Goal: Task Accomplishment & Management: Manage account settings

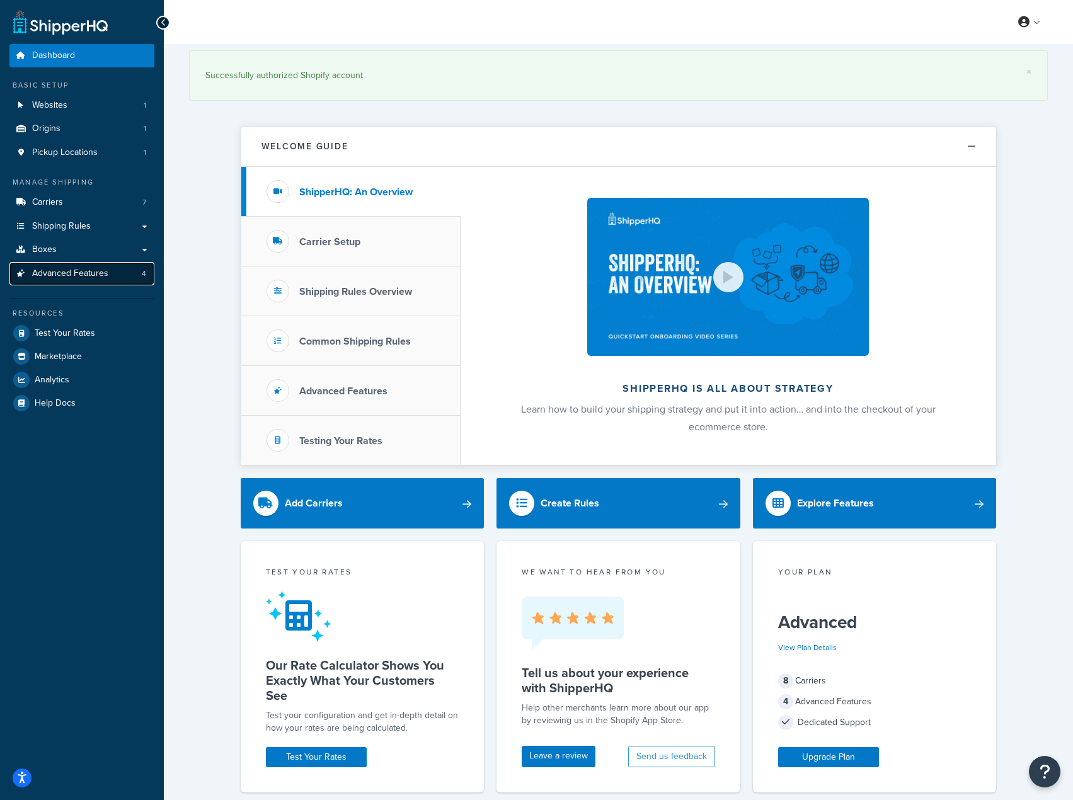
click at [79, 270] on span "Advanced Features" at bounding box center [70, 273] width 76 height 11
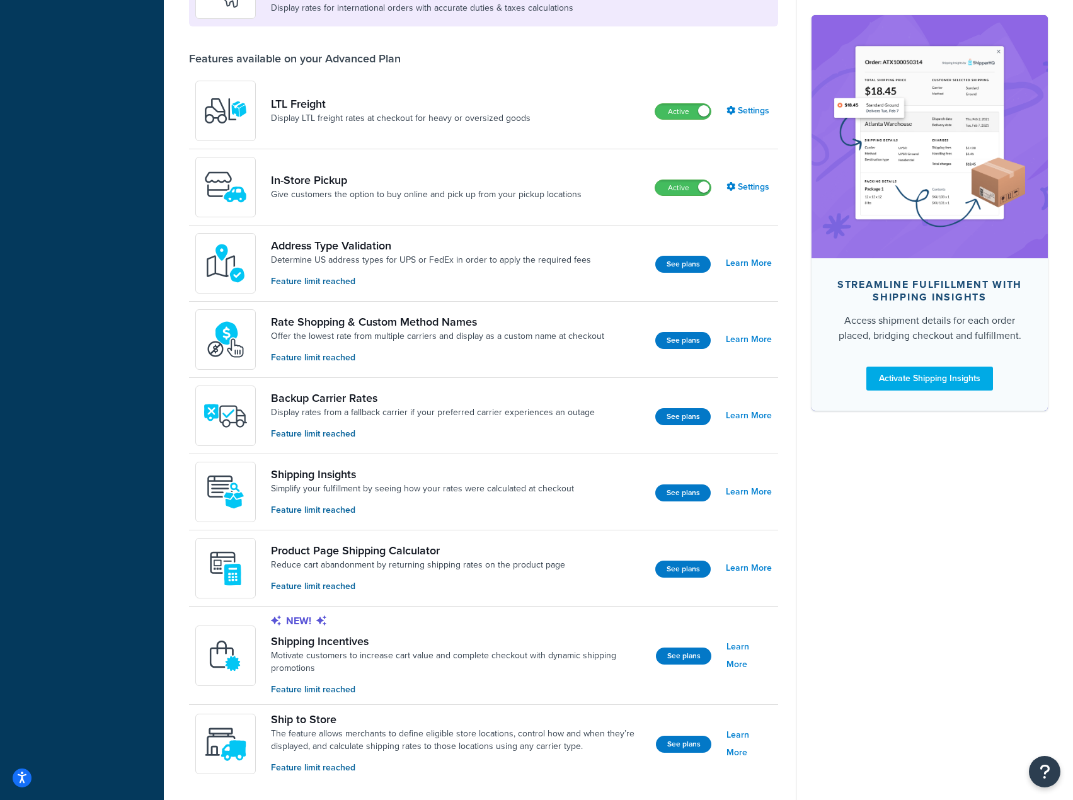
scroll to position [441, 0]
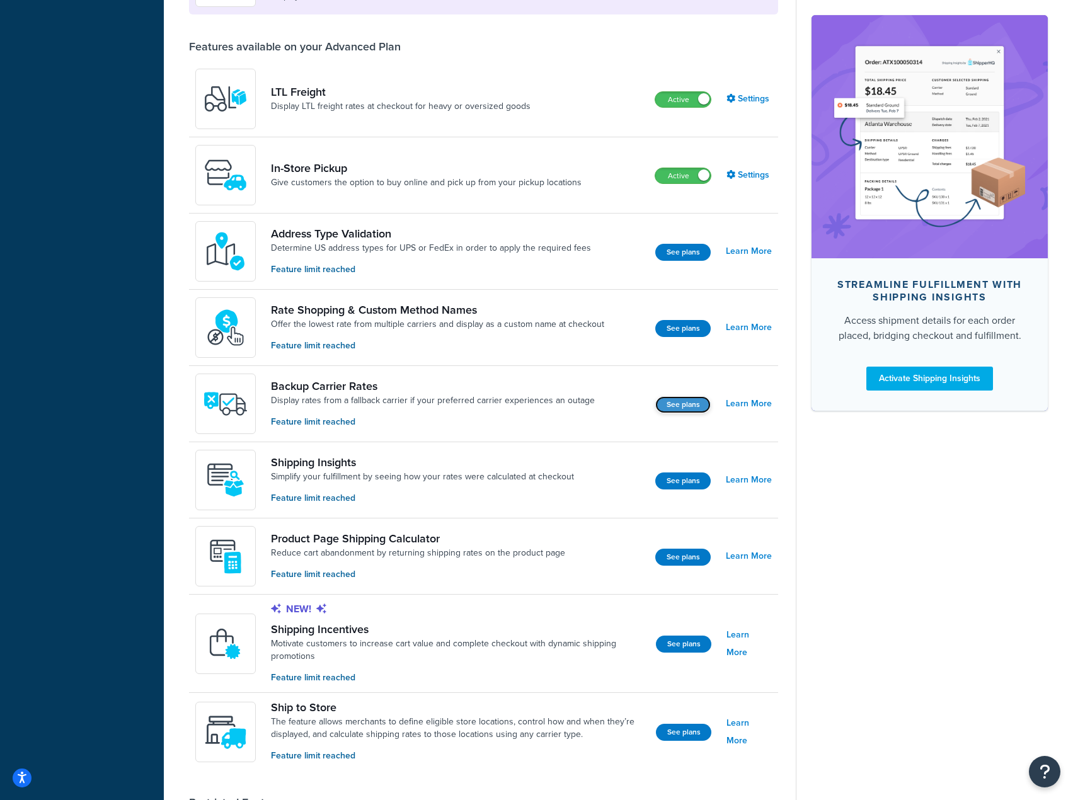
click at [691, 404] on button "See plans" at bounding box center [682, 404] width 55 height 17
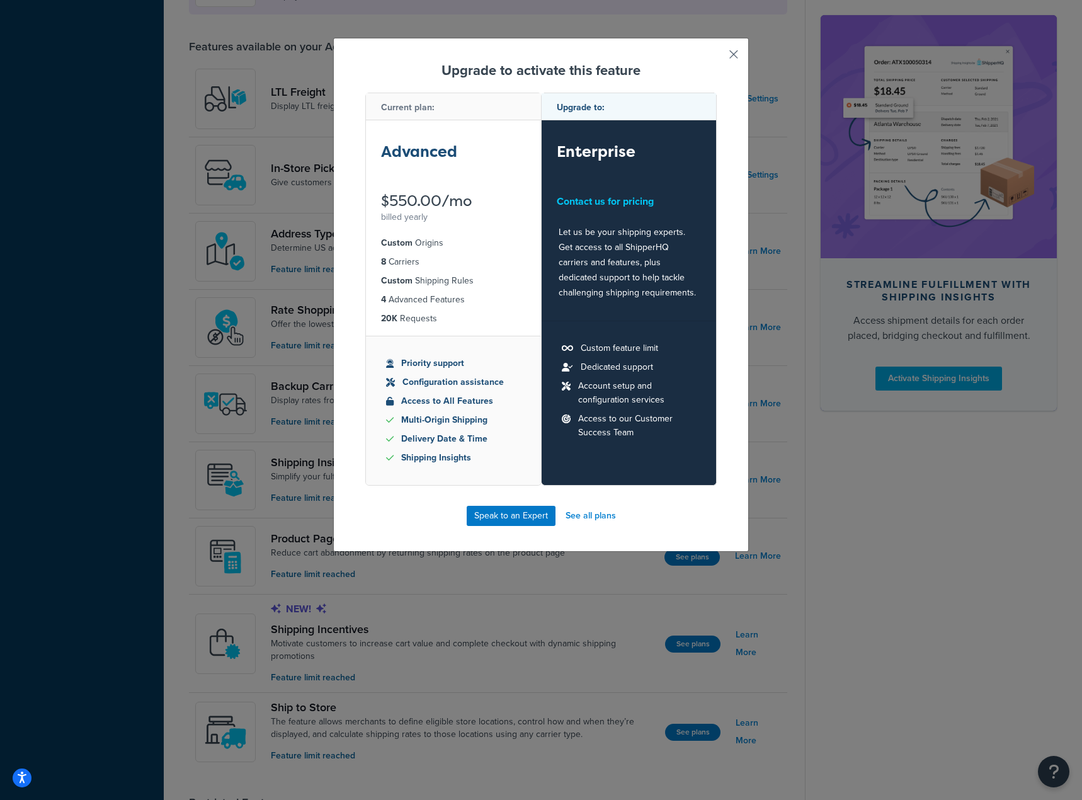
click at [717, 57] on button "button" at bounding box center [715, 58] width 3 height 3
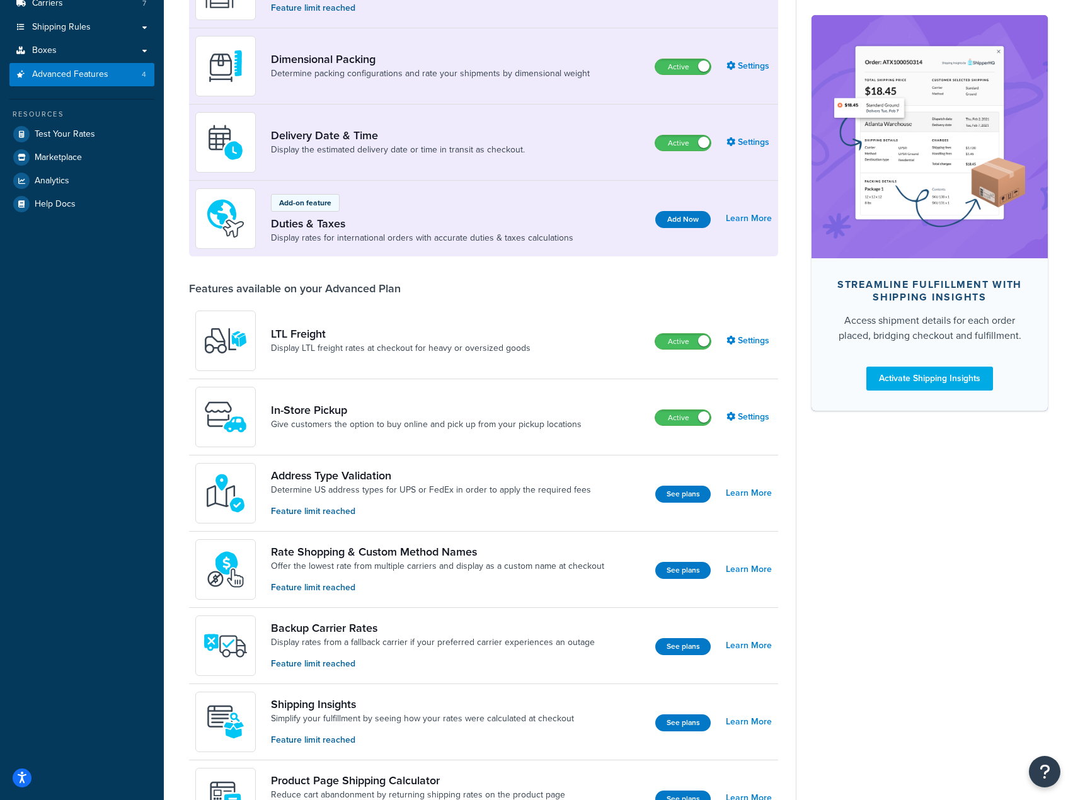
scroll to position [252, 0]
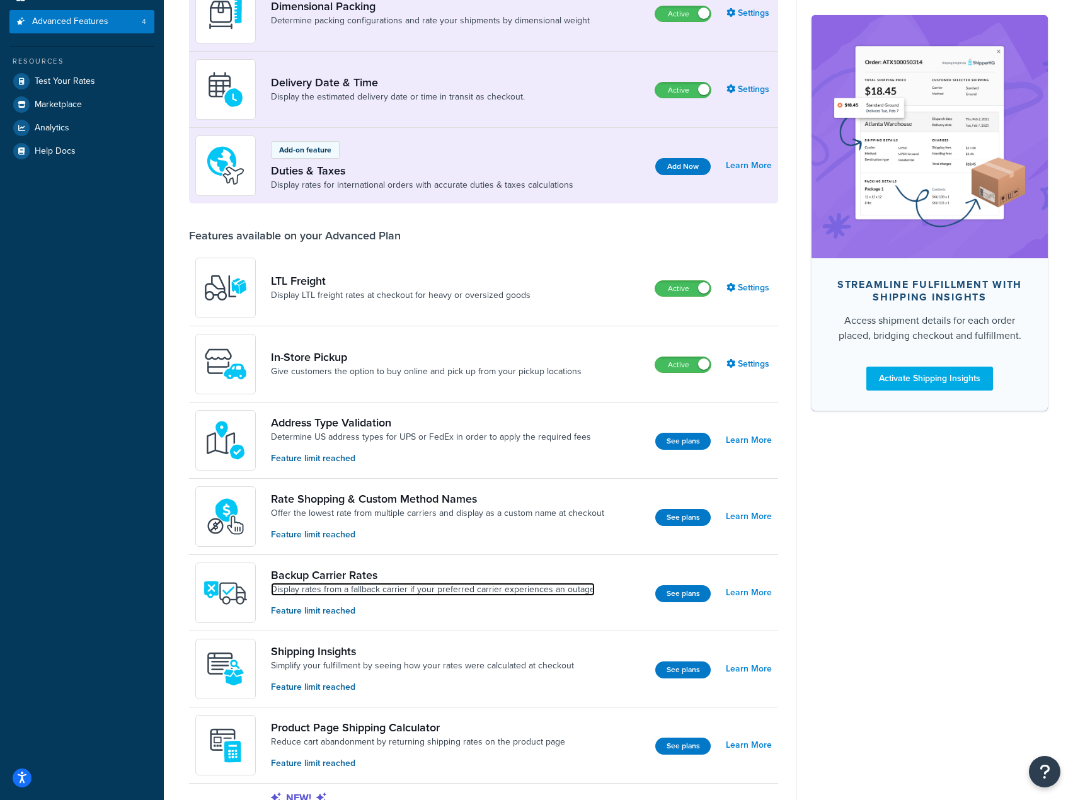
click at [532, 586] on link "Display rates from a fallback carrier if your preferred carrier experiences an …" at bounding box center [433, 589] width 324 height 13
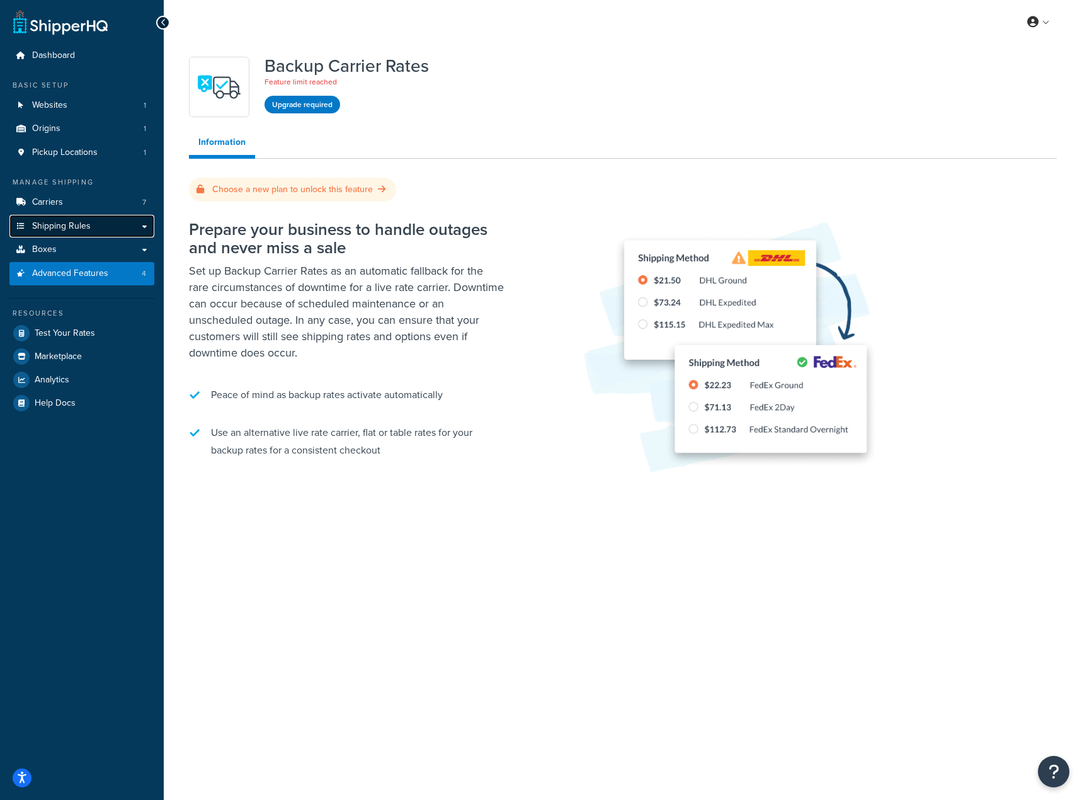
click at [81, 221] on span "Shipping Rules" at bounding box center [61, 226] width 59 height 11
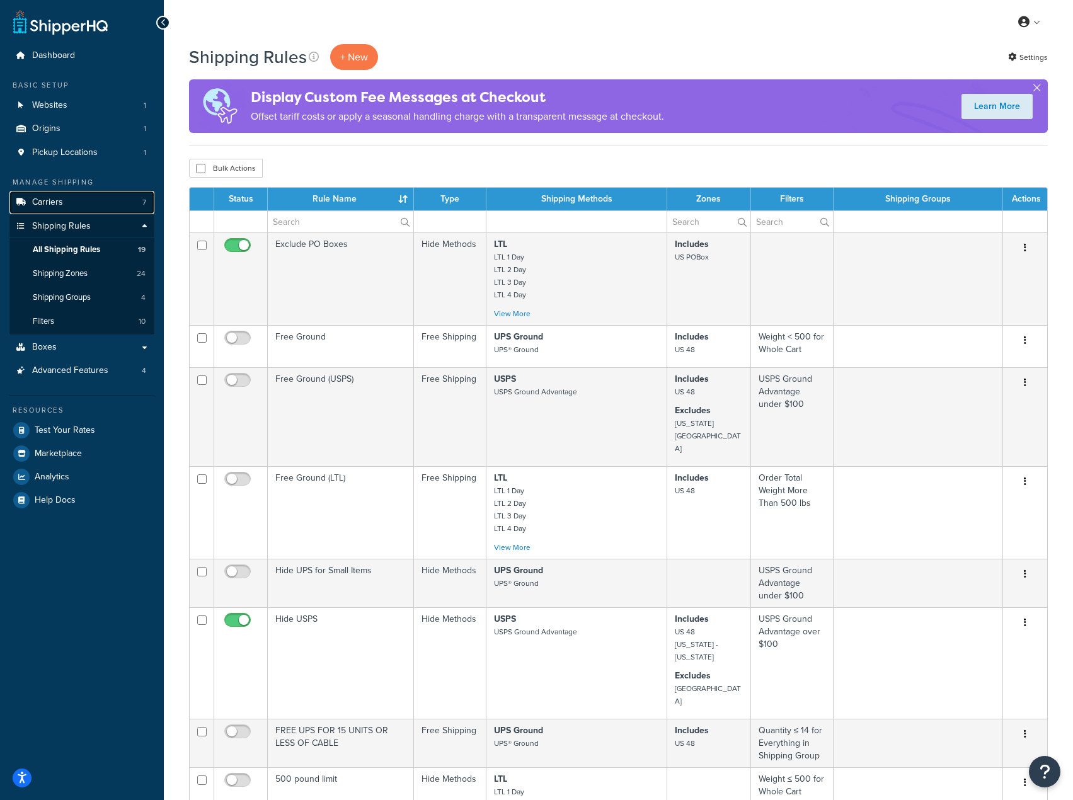
click at [68, 203] on link "Carriers 7" at bounding box center [81, 202] width 145 height 23
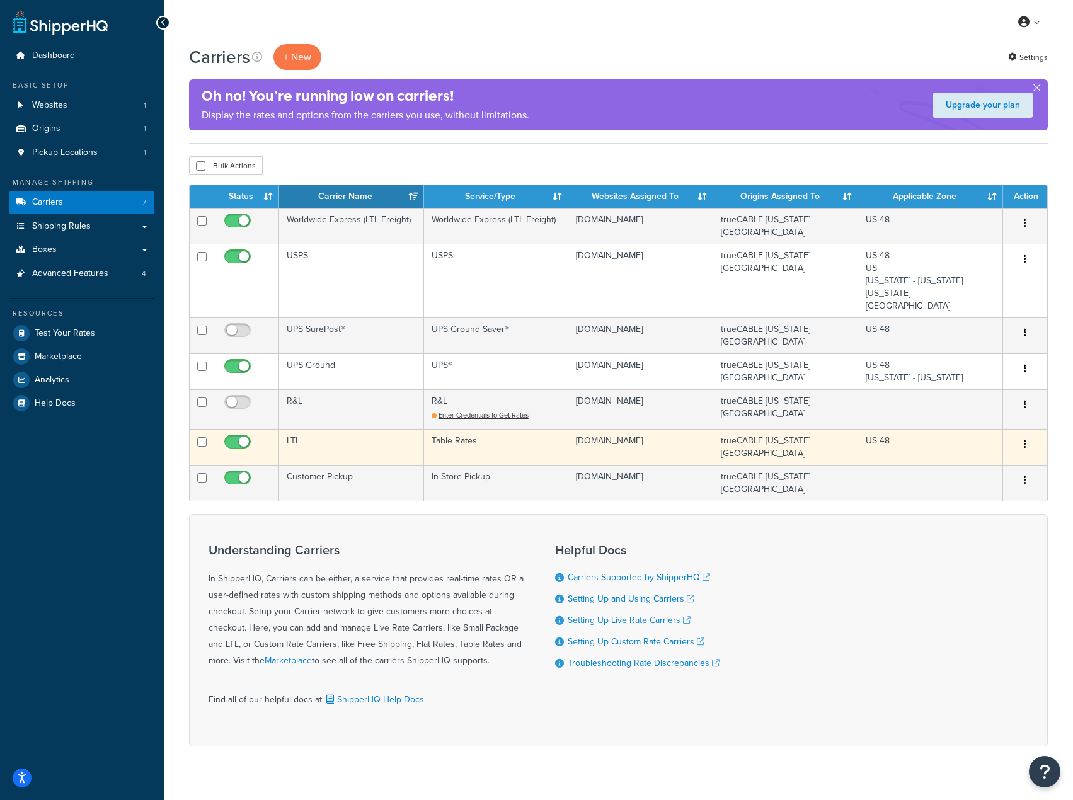
click at [317, 433] on td "LTL" at bounding box center [351, 447] width 145 height 36
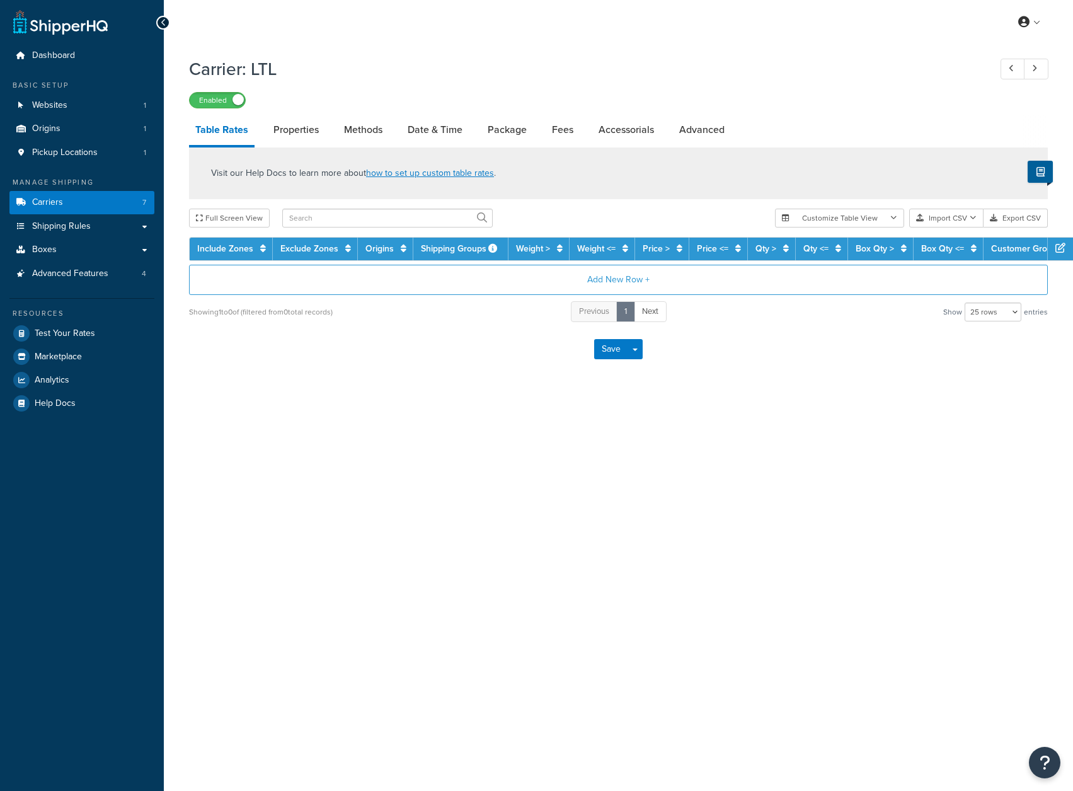
select select "25"
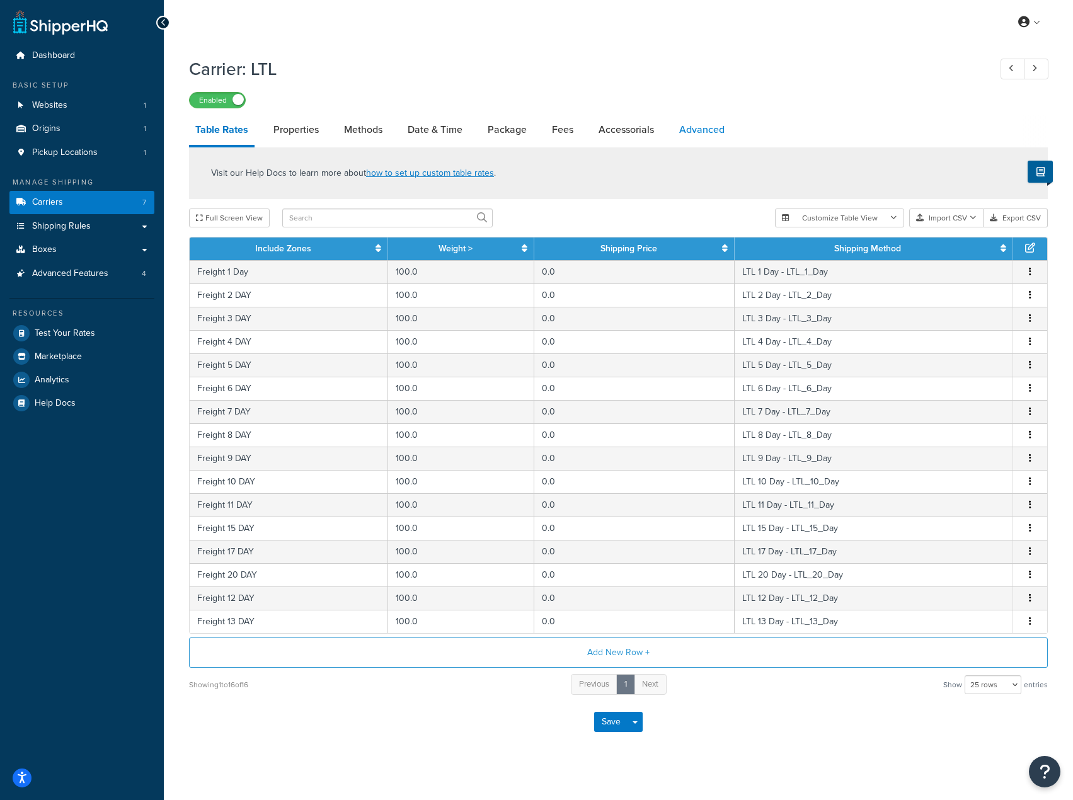
click at [699, 124] on link "Advanced" at bounding box center [702, 130] width 58 height 30
select select "false"
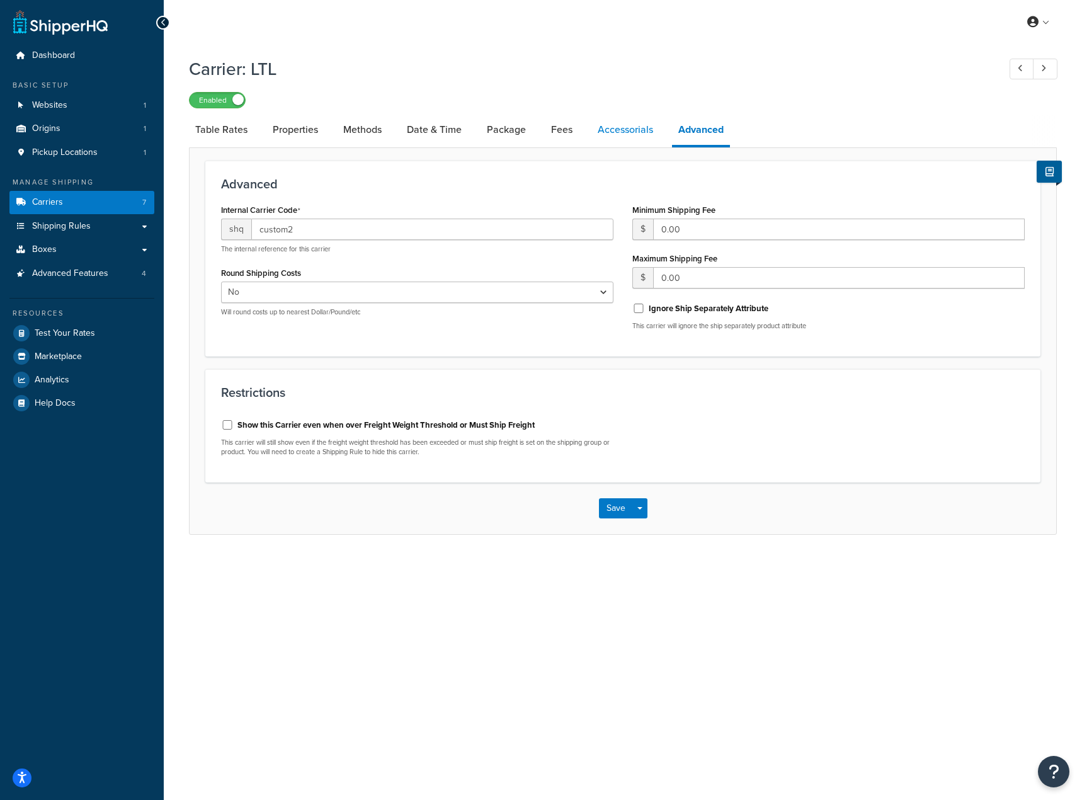
click at [626, 134] on link "Accessorials" at bounding box center [626, 130] width 68 height 30
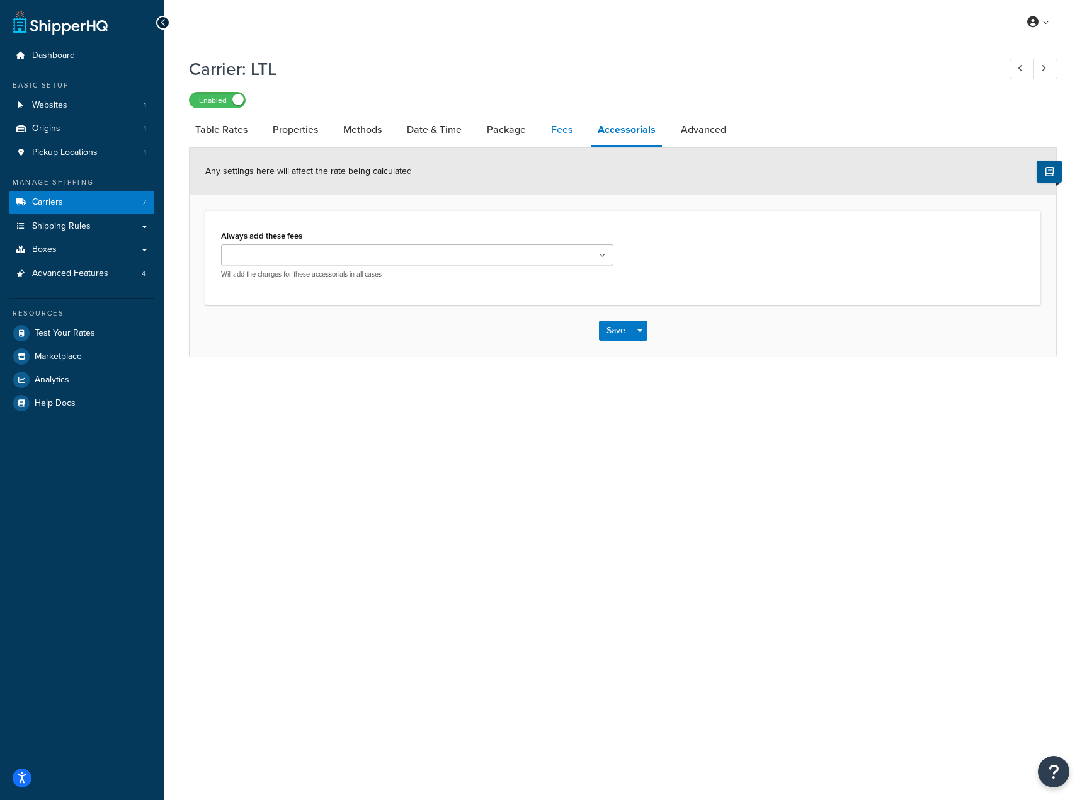
click at [573, 135] on link "Fees" at bounding box center [562, 130] width 34 height 30
select select "AFTER"
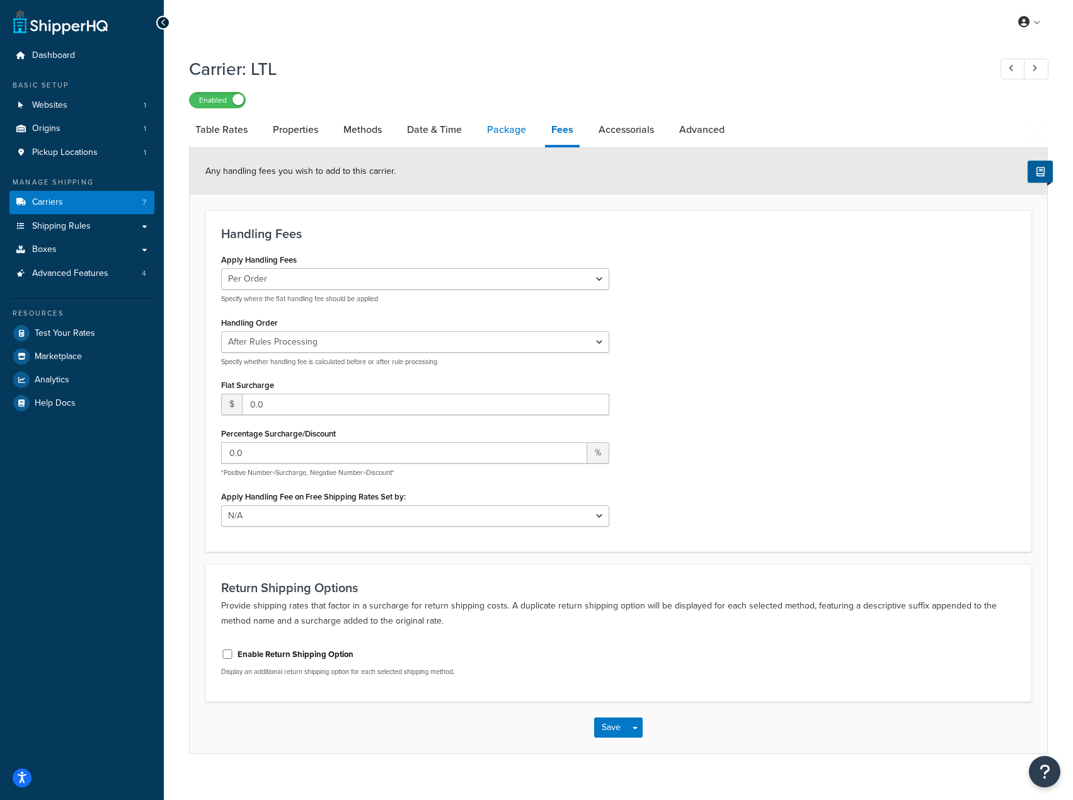
click at [495, 135] on link "Package" at bounding box center [507, 130] width 52 height 30
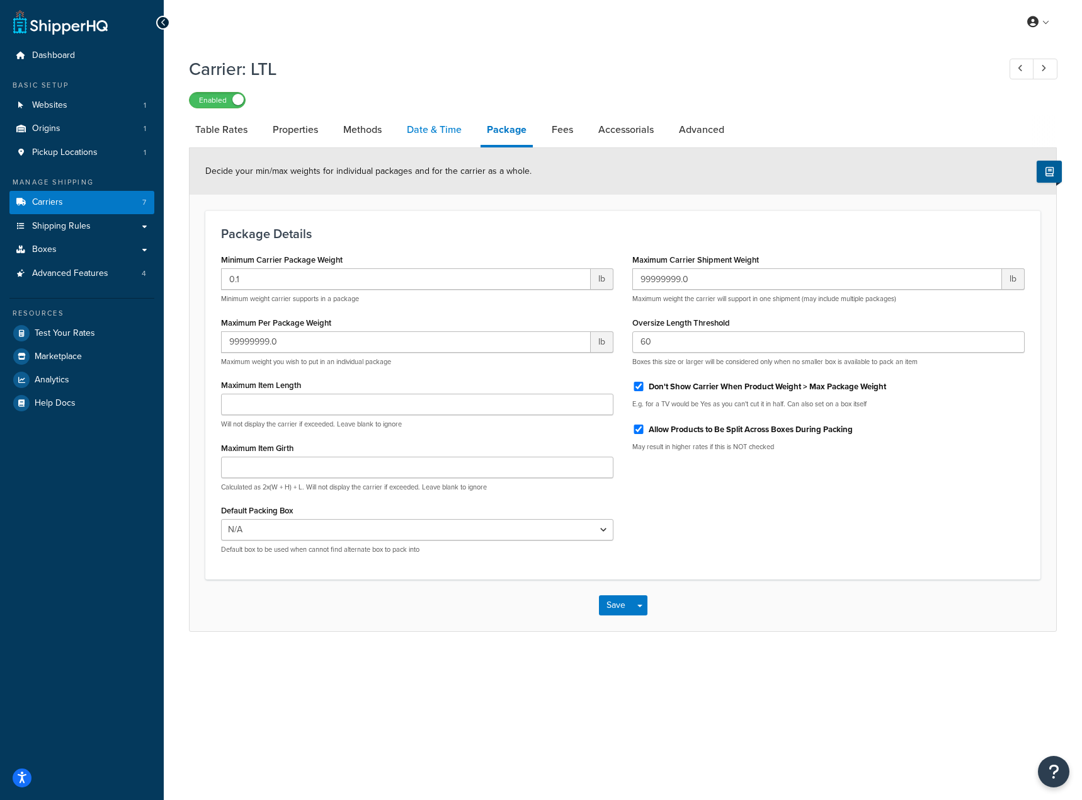
click at [457, 134] on link "Date & Time" at bounding box center [434, 130] width 67 height 30
select select "yMMMEd"
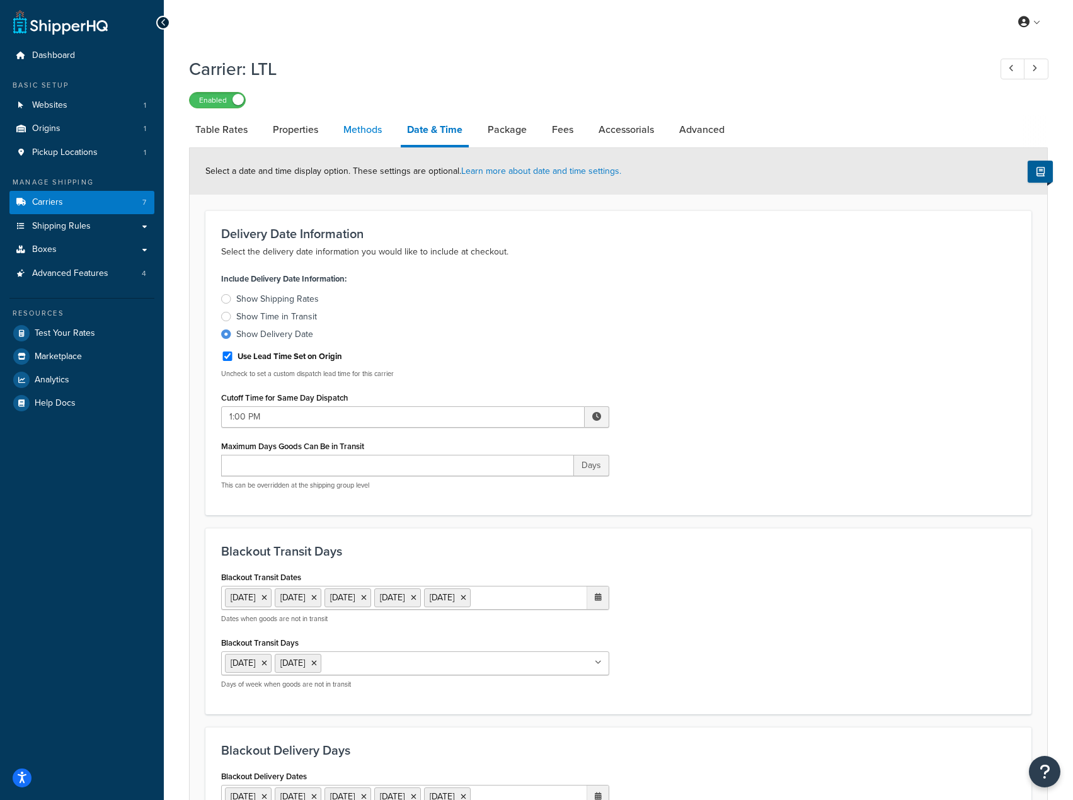
click at [357, 127] on link "Methods" at bounding box center [362, 130] width 51 height 30
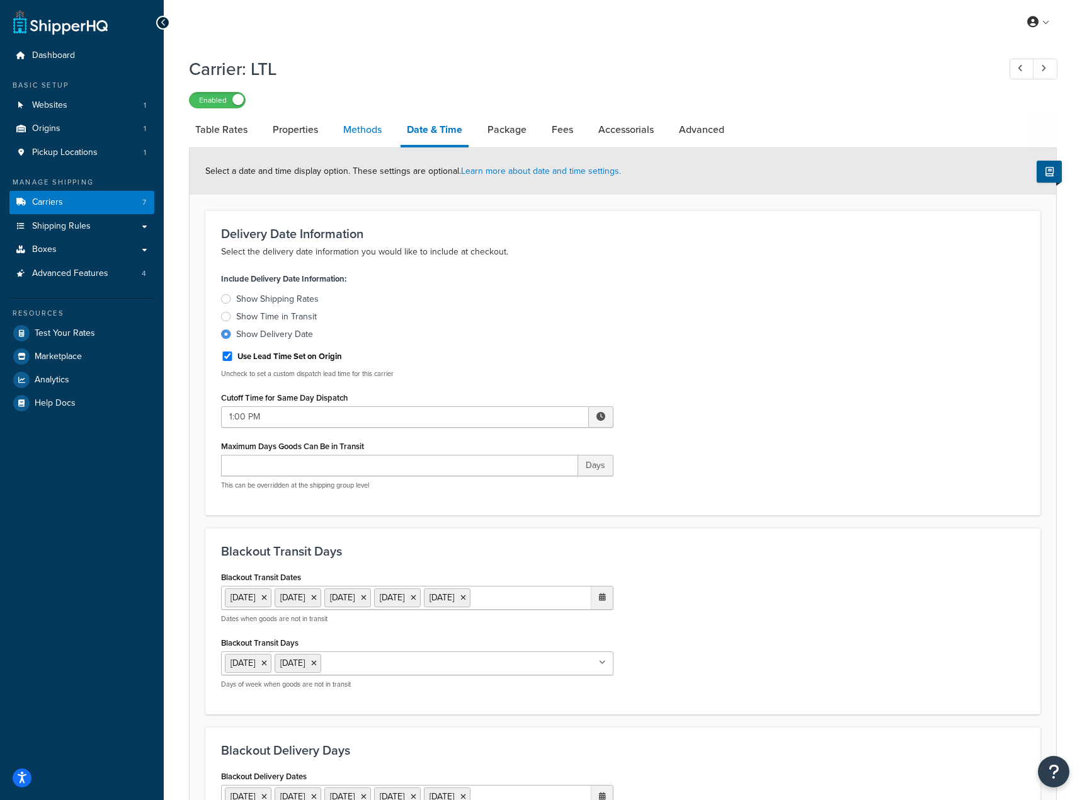
select select "25"
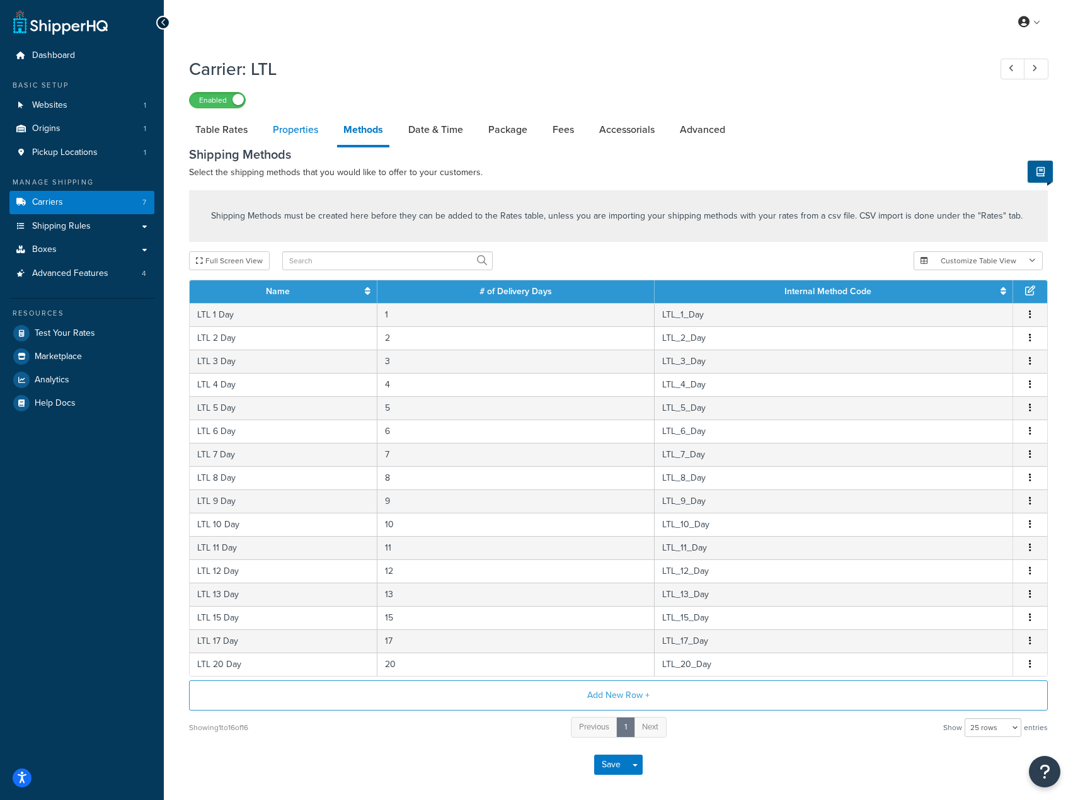
click at [297, 132] on link "Properties" at bounding box center [295, 130] width 58 height 30
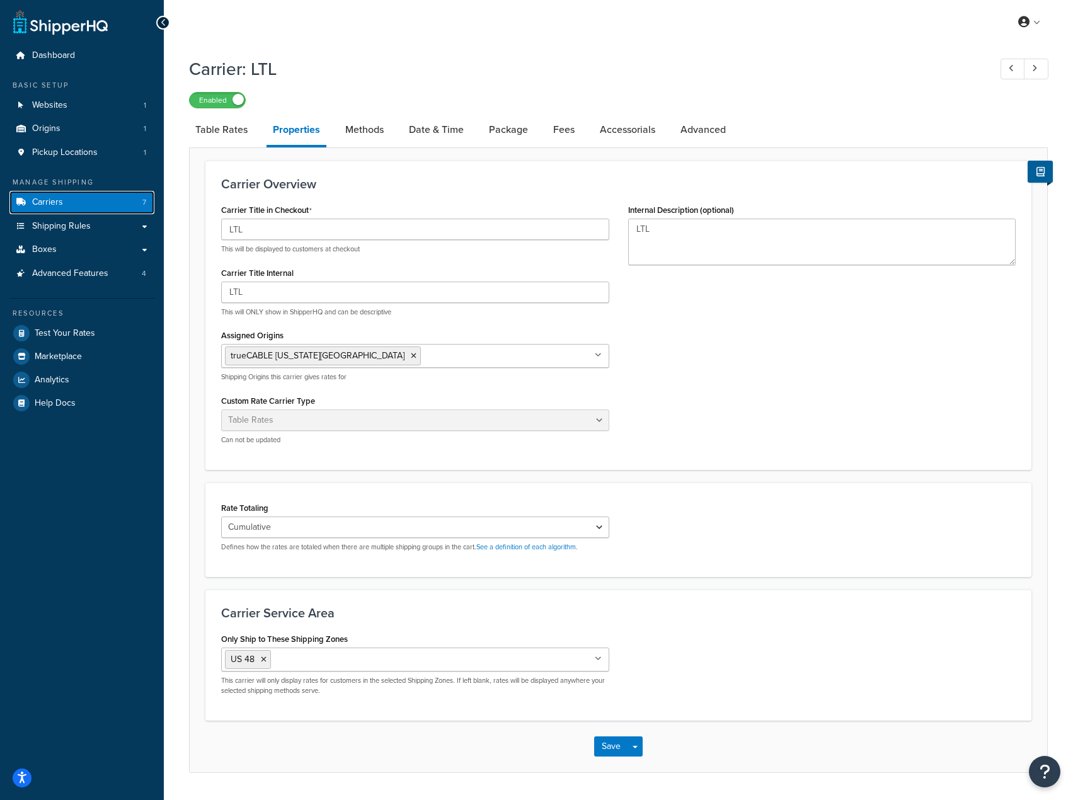
click at [62, 204] on link "Carriers 7" at bounding box center [81, 202] width 145 height 23
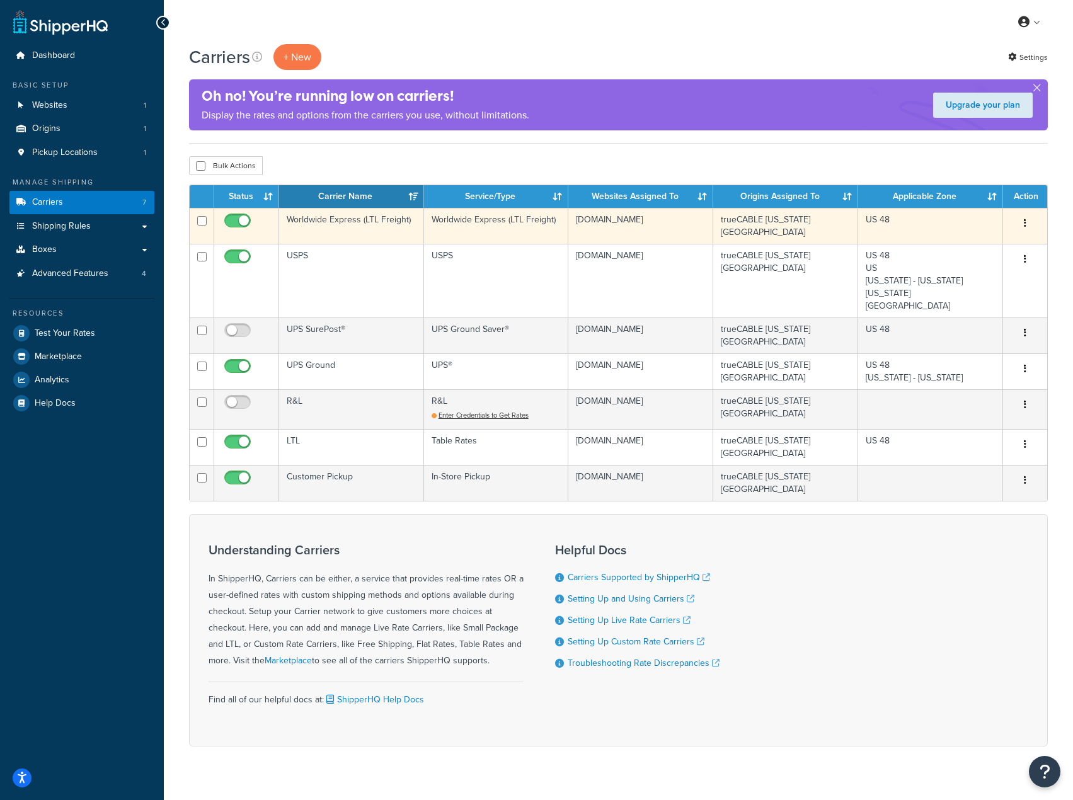
click at [299, 217] on td "Worldwide Express (LTL Freight)" at bounding box center [351, 226] width 145 height 36
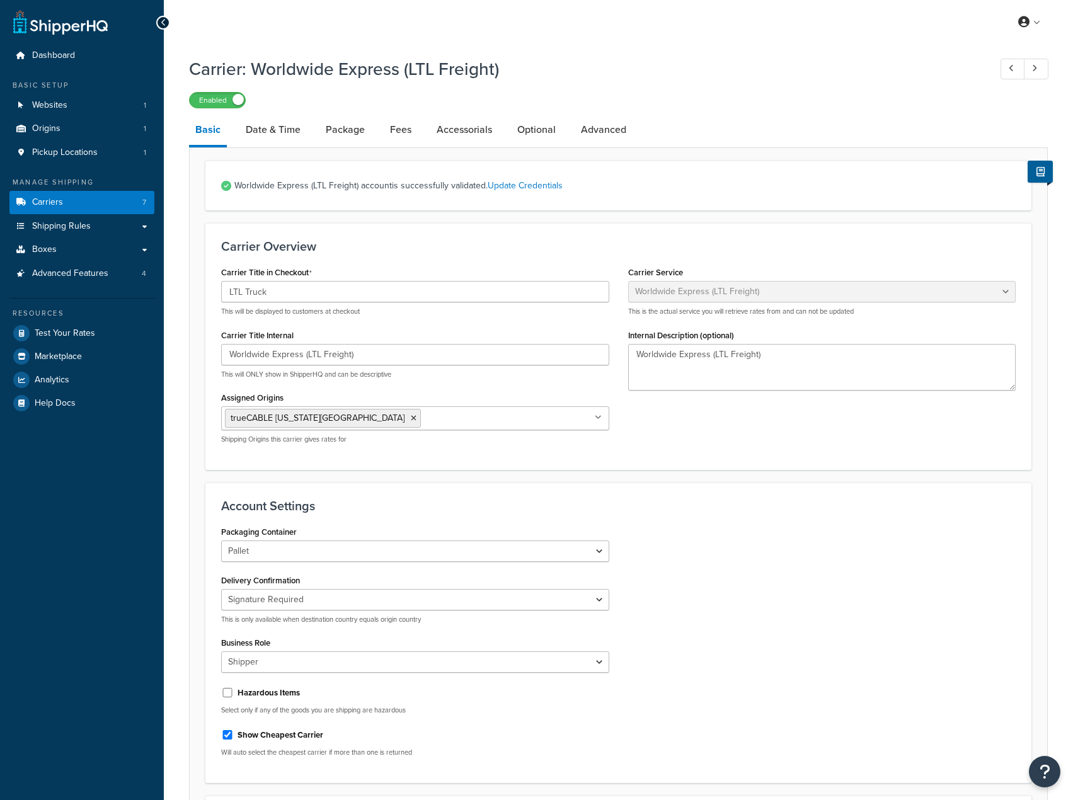
select select "worldwideExpressFreight"
select select "2"
click at [263, 140] on link "Date & Time" at bounding box center [272, 130] width 67 height 30
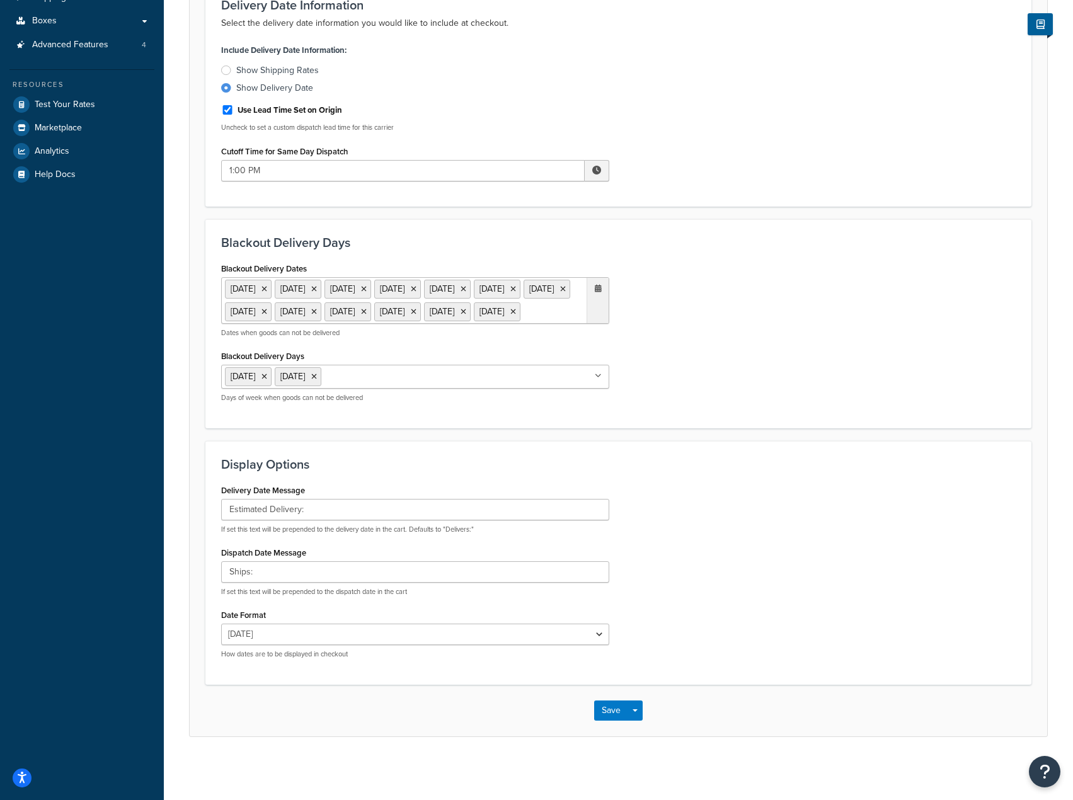
scroll to position [1, 0]
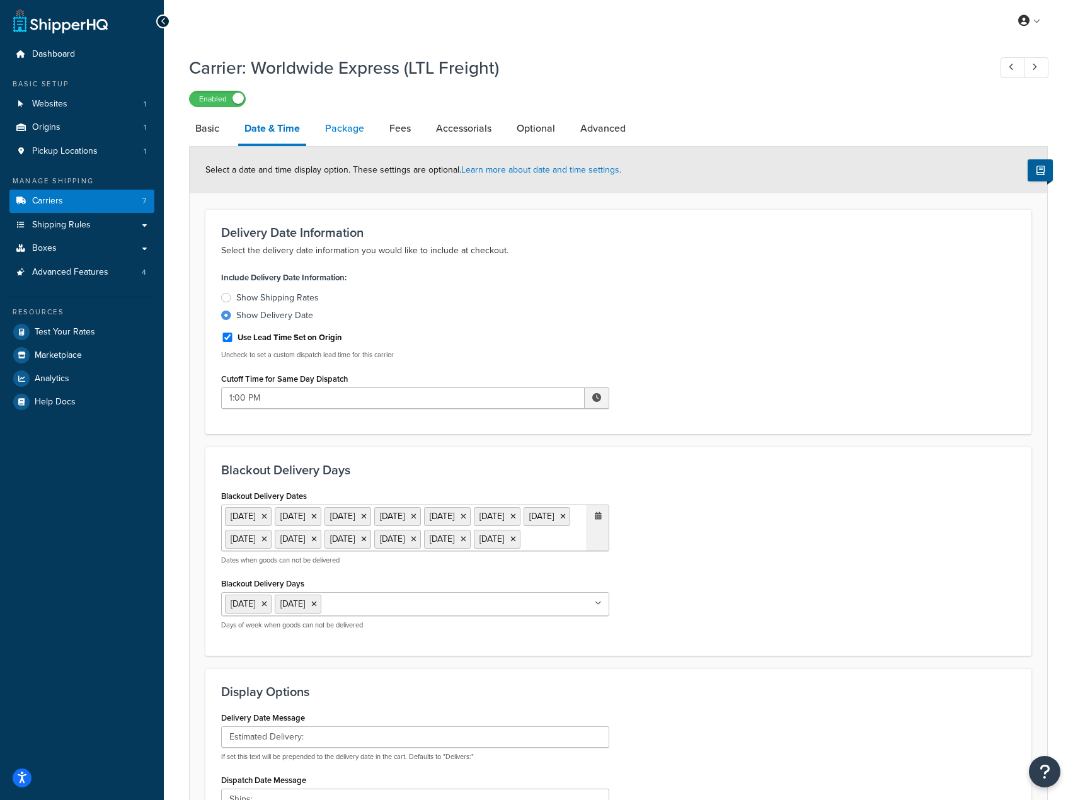
click at [350, 124] on link "Package" at bounding box center [345, 128] width 52 height 30
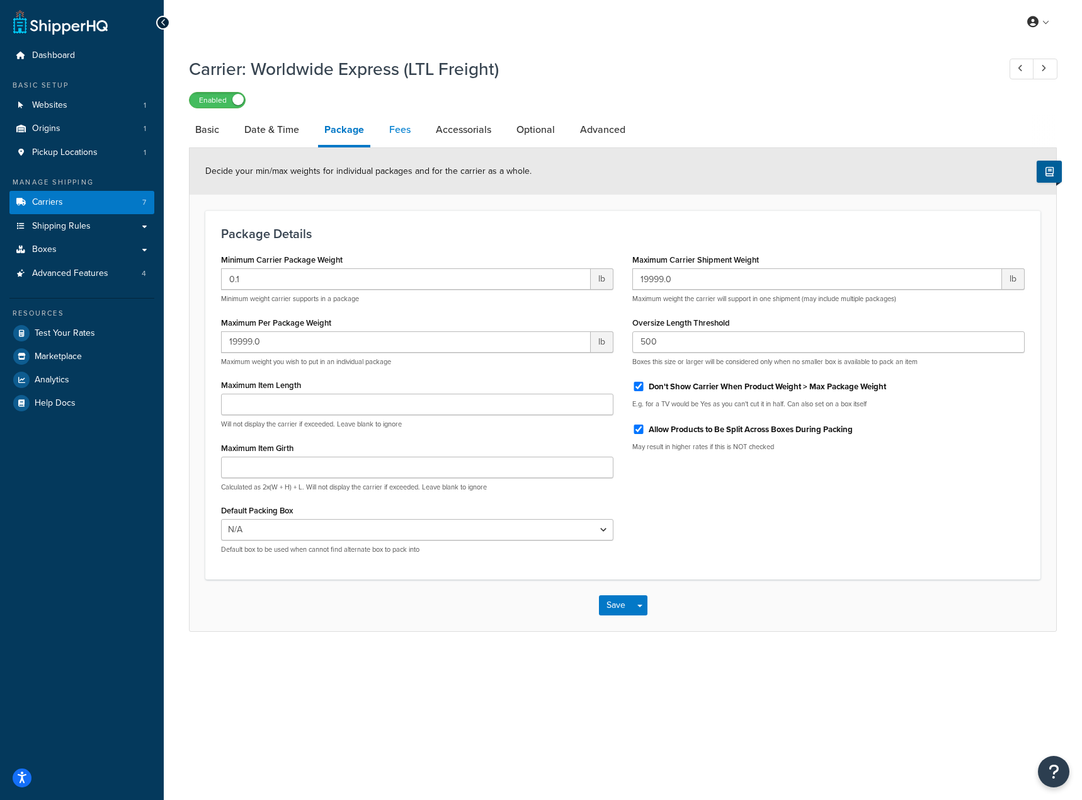
click at [398, 138] on link "Fees" at bounding box center [400, 130] width 34 height 30
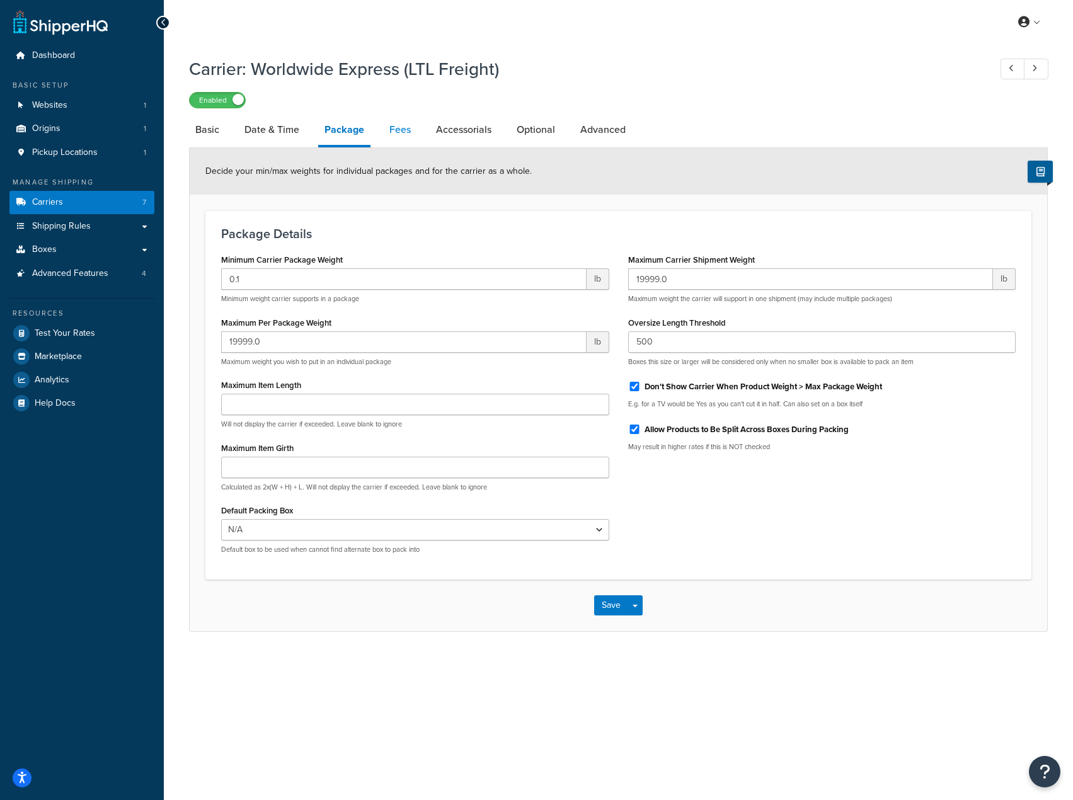
select select "AFTER"
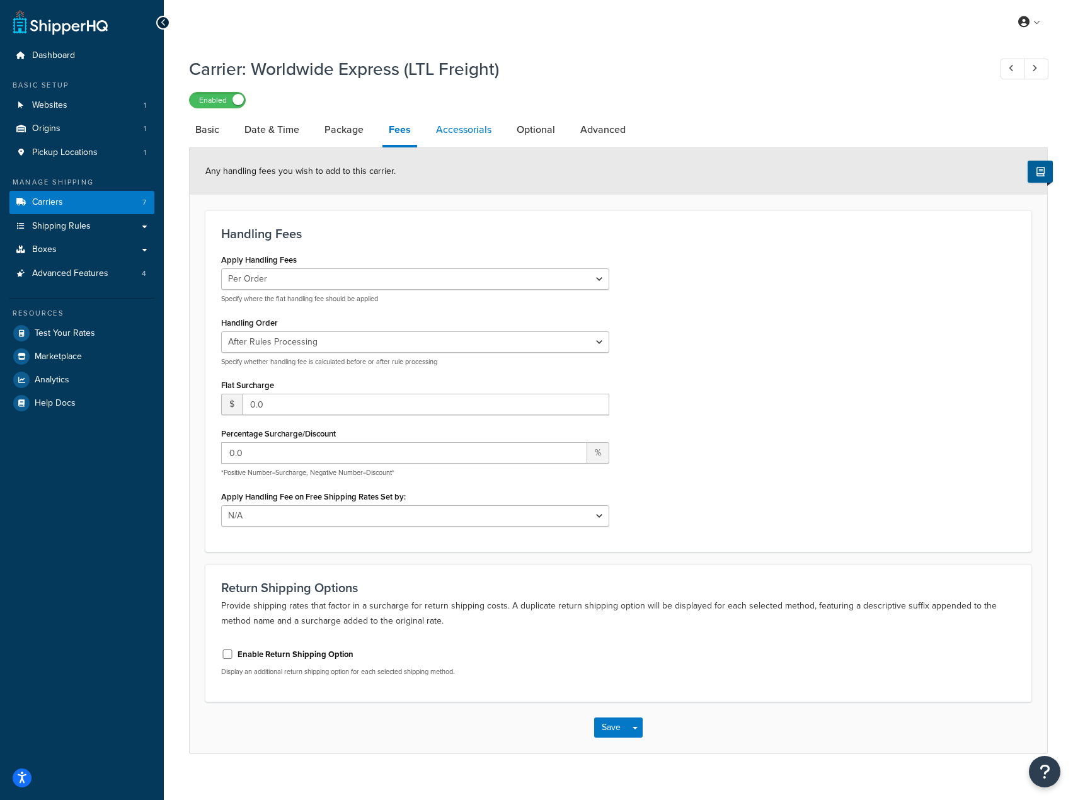
click at [462, 132] on link "Accessorials" at bounding box center [464, 130] width 68 height 30
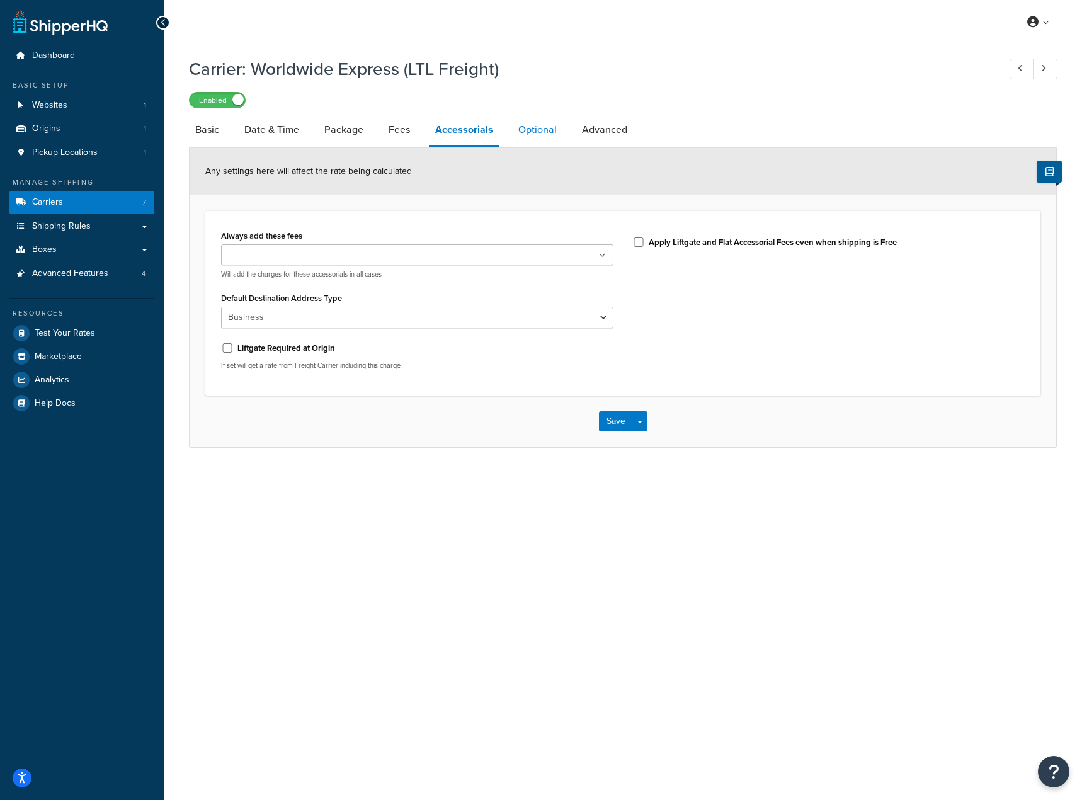
click at [523, 134] on link "Optional" at bounding box center [537, 130] width 51 height 30
select select "70"
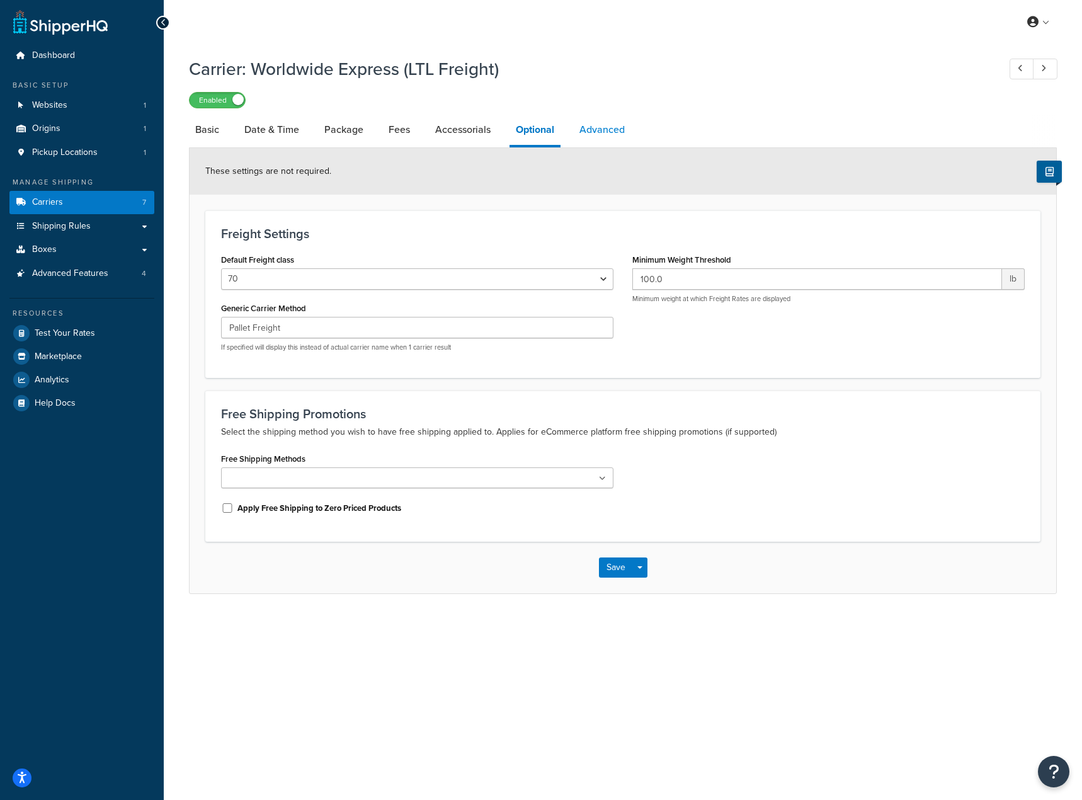
click at [627, 133] on link "Advanced" at bounding box center [602, 130] width 58 height 30
select select "false"
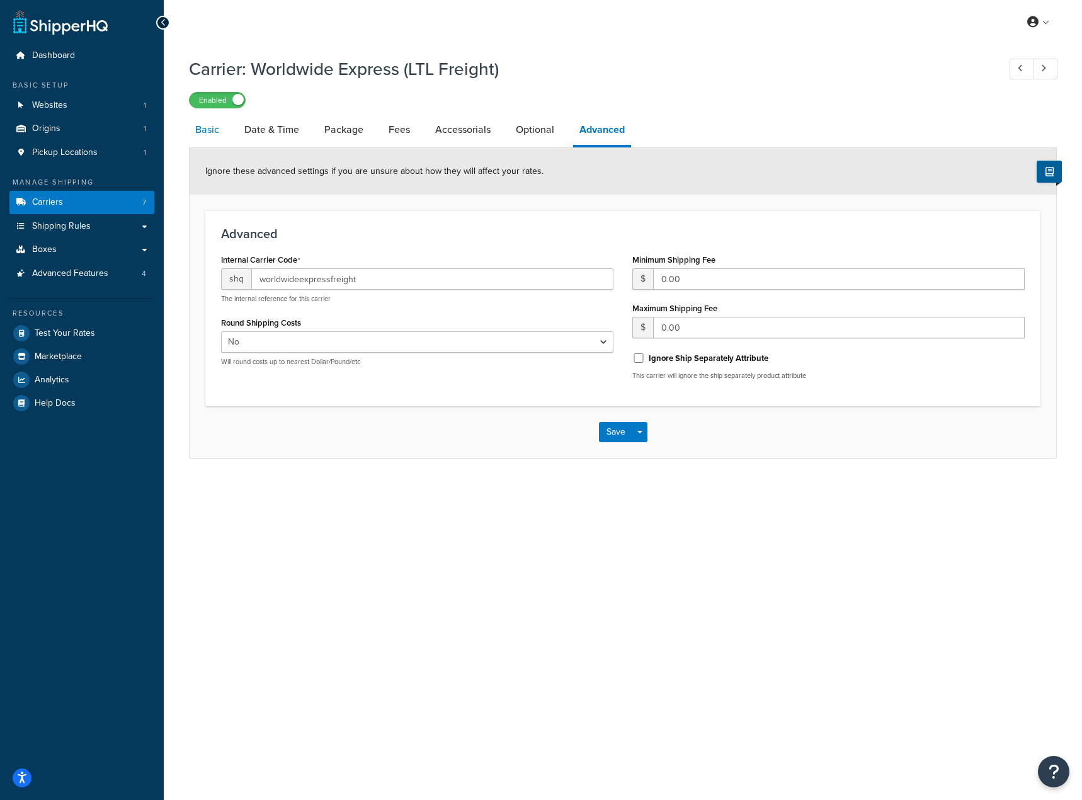
click at [206, 134] on link "Basic" at bounding box center [207, 130] width 37 height 30
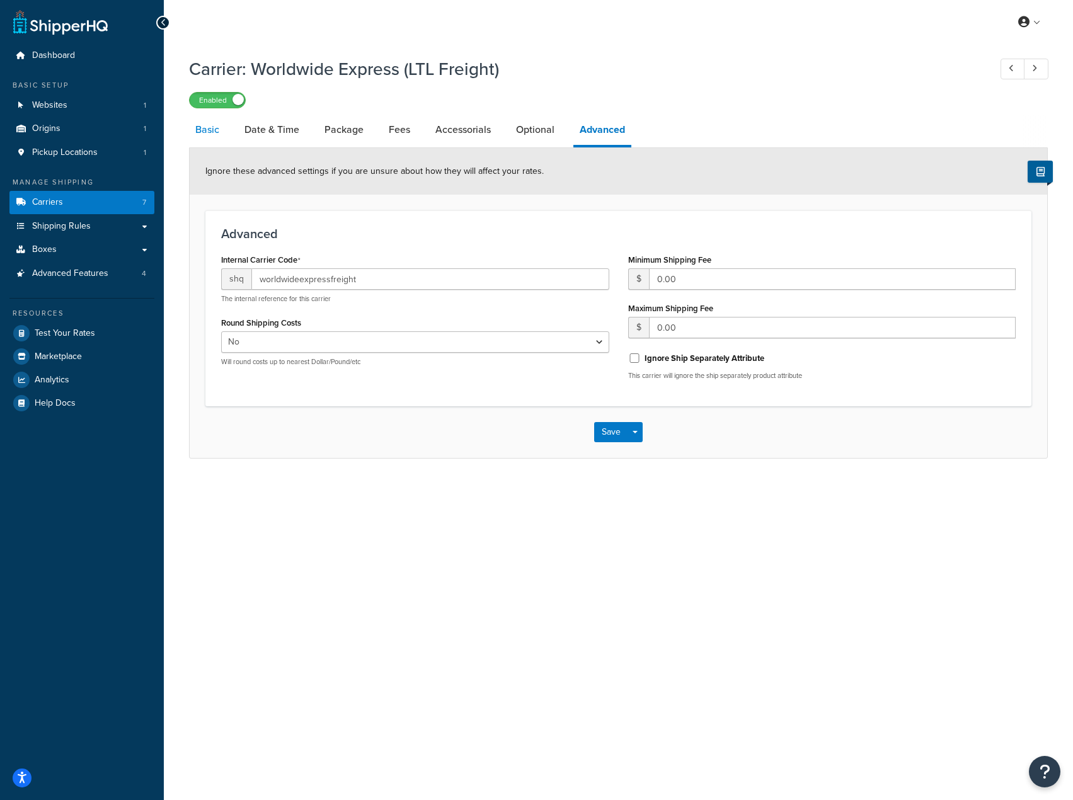
select select "worldwideExpressFreight"
select select "2"
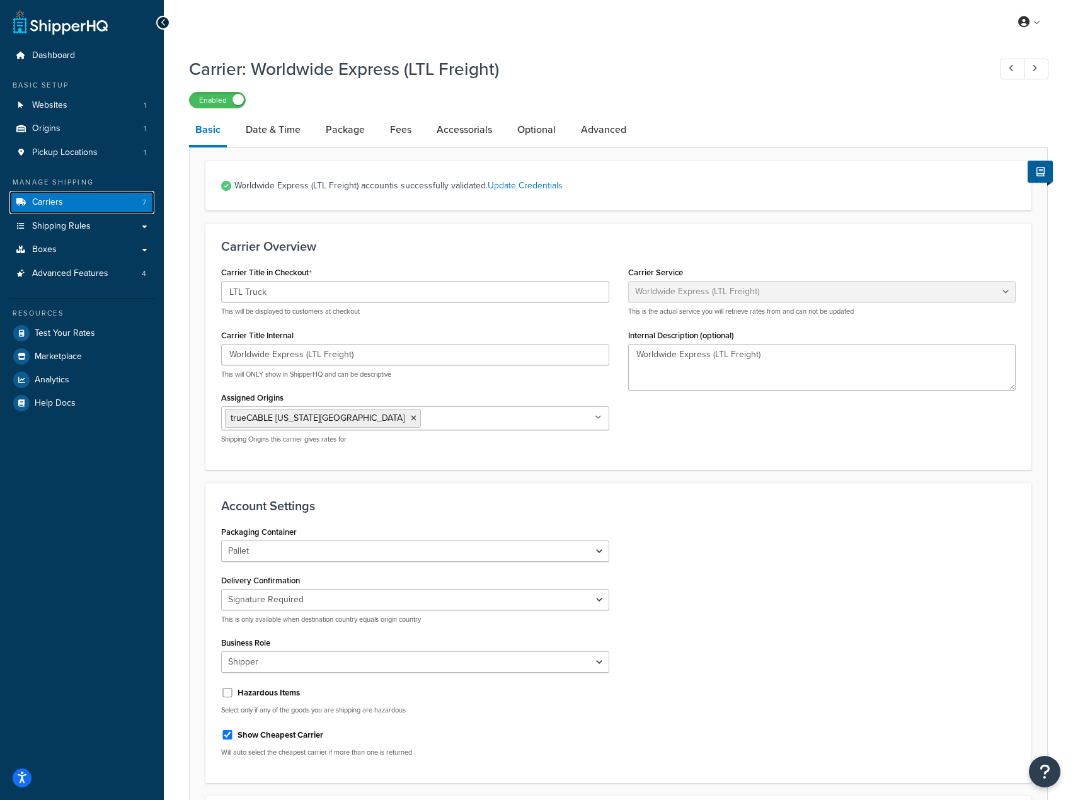
click at [47, 208] on span "Carriers" at bounding box center [47, 202] width 31 height 11
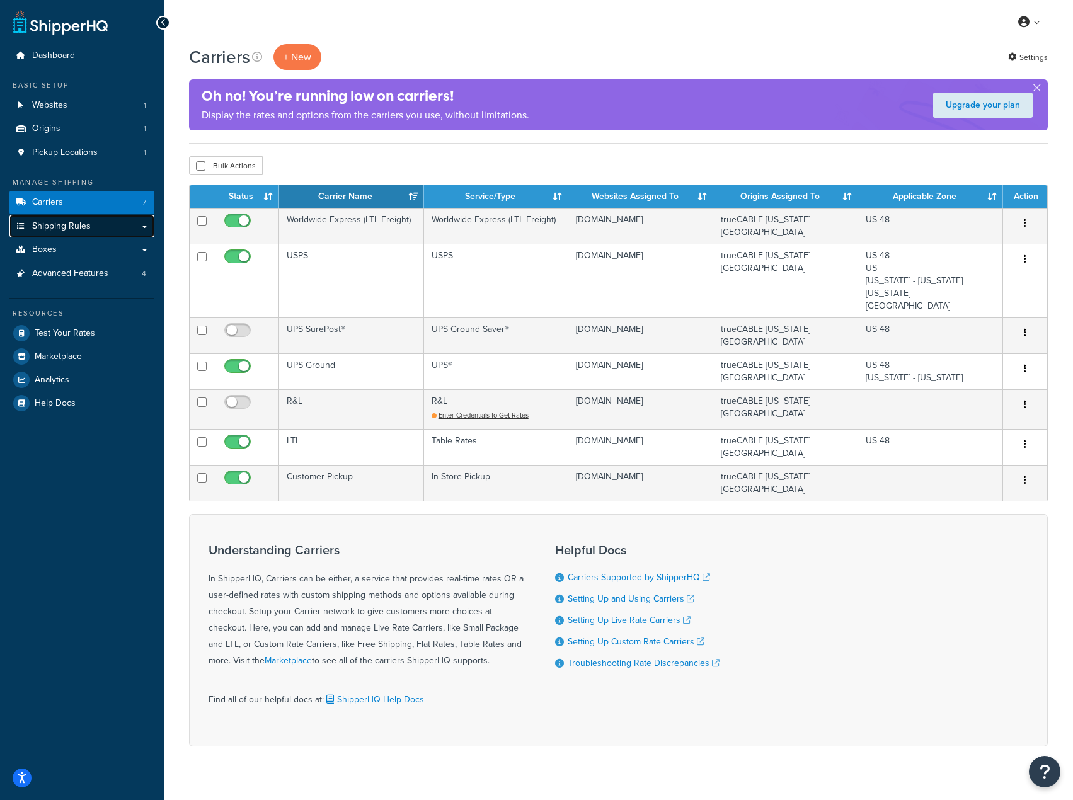
click at [74, 229] on span "Shipping Rules" at bounding box center [61, 226] width 59 height 11
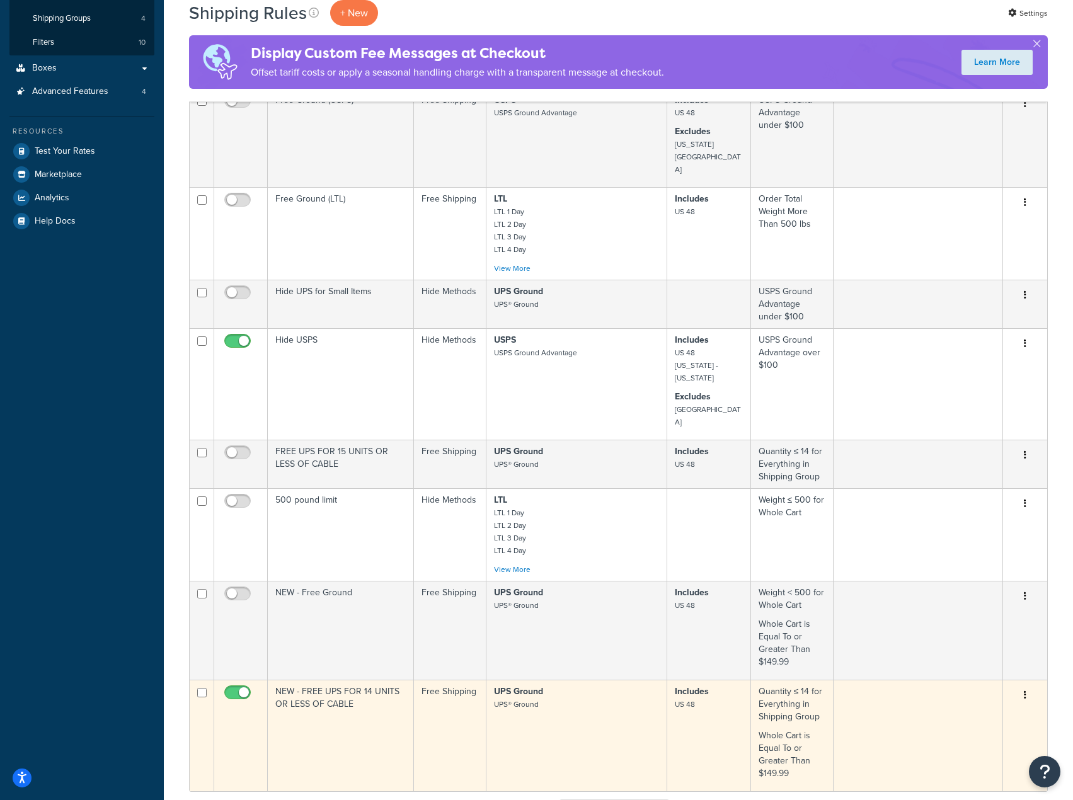
scroll to position [567, 0]
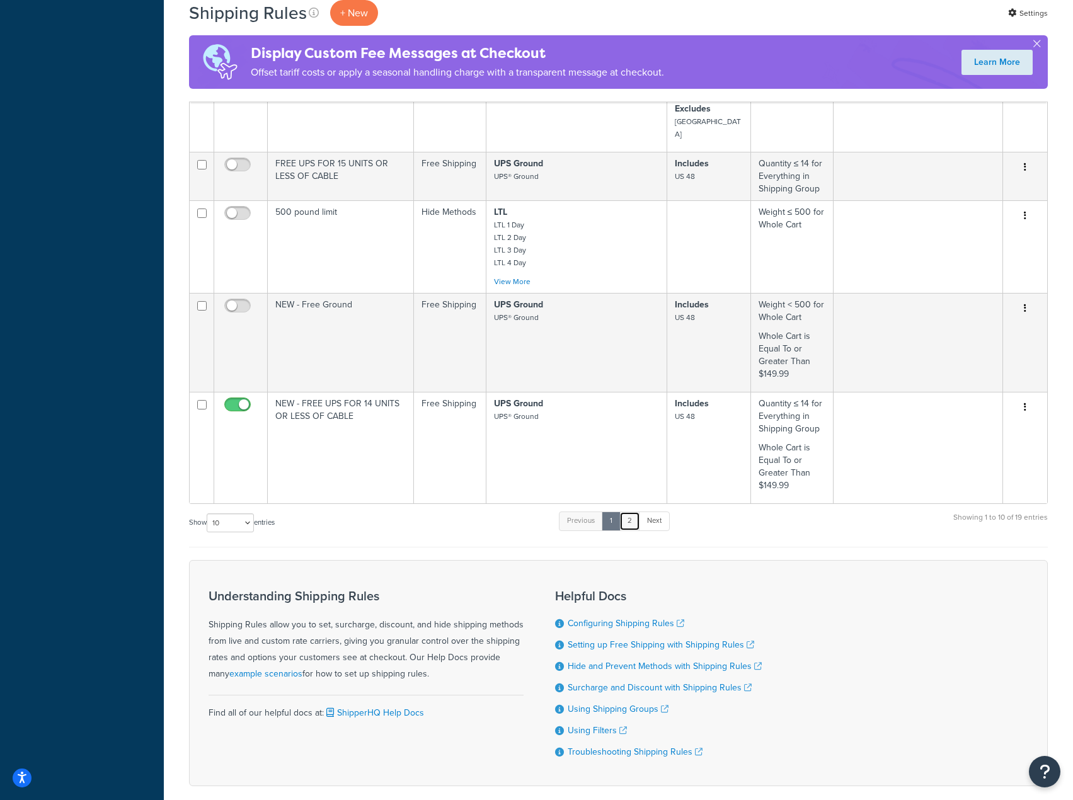
click at [634, 512] on link "2" at bounding box center [629, 521] width 21 height 19
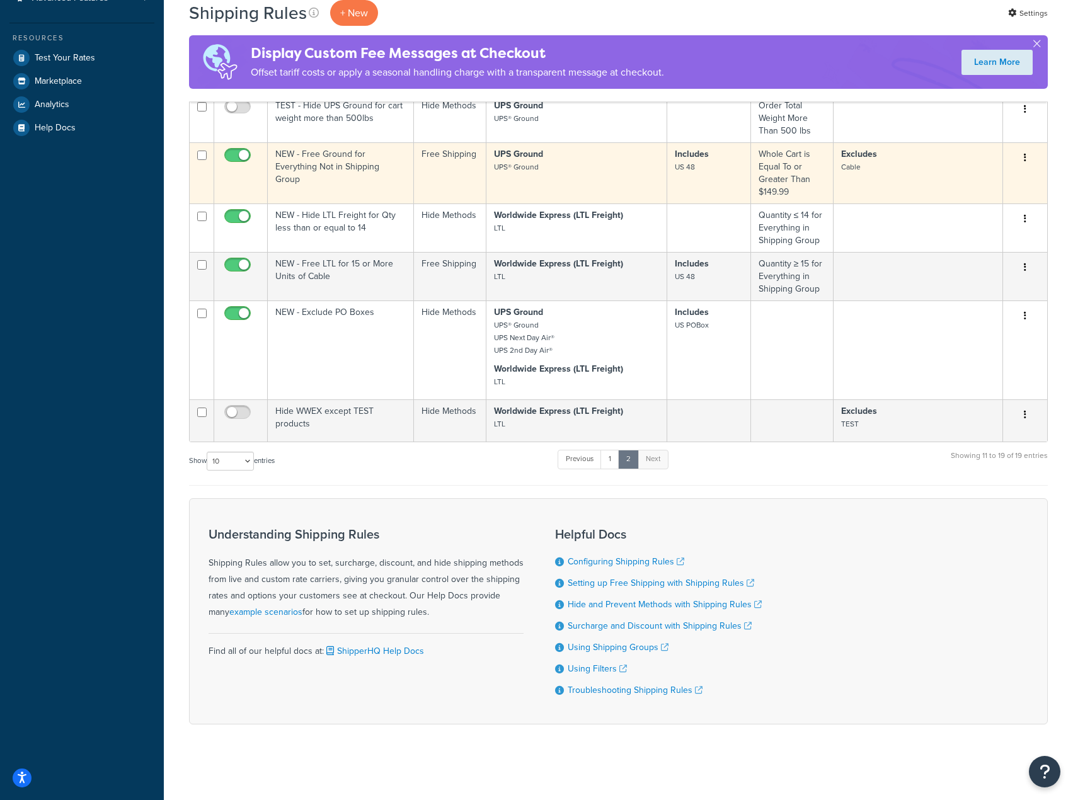
scroll to position [62, 0]
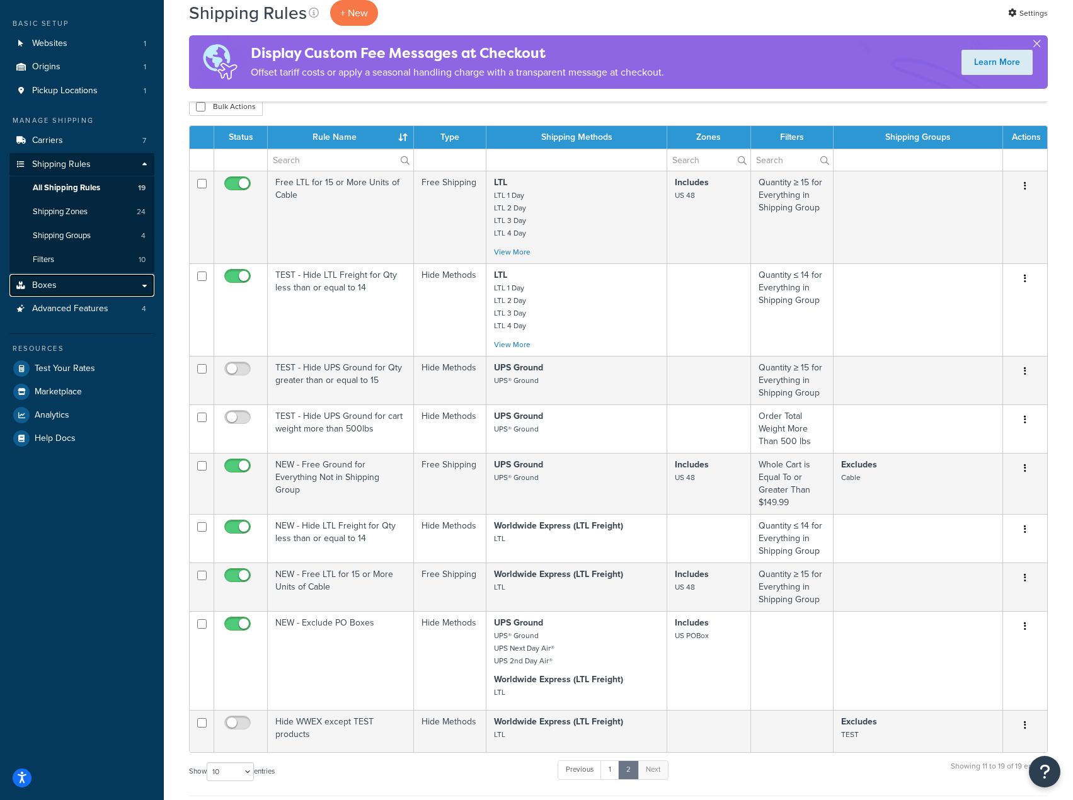
click at [76, 292] on link "Boxes" at bounding box center [81, 285] width 145 height 23
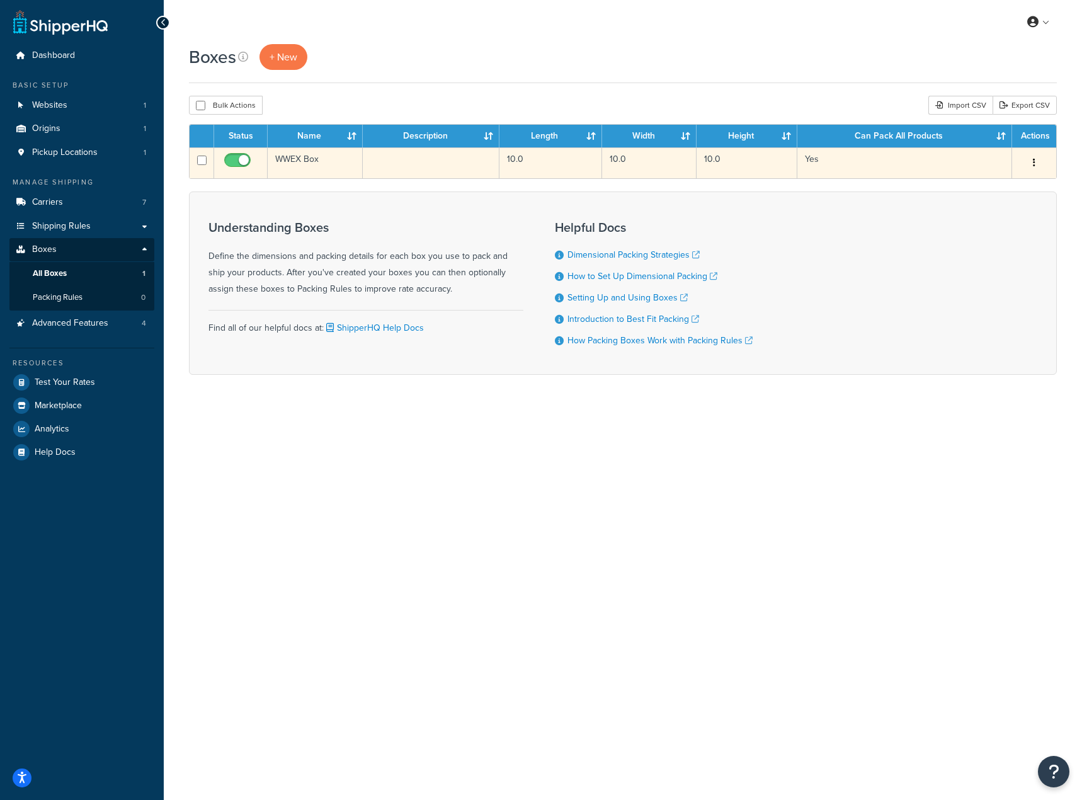
click at [320, 158] on td "WWEX Box" at bounding box center [315, 162] width 95 height 31
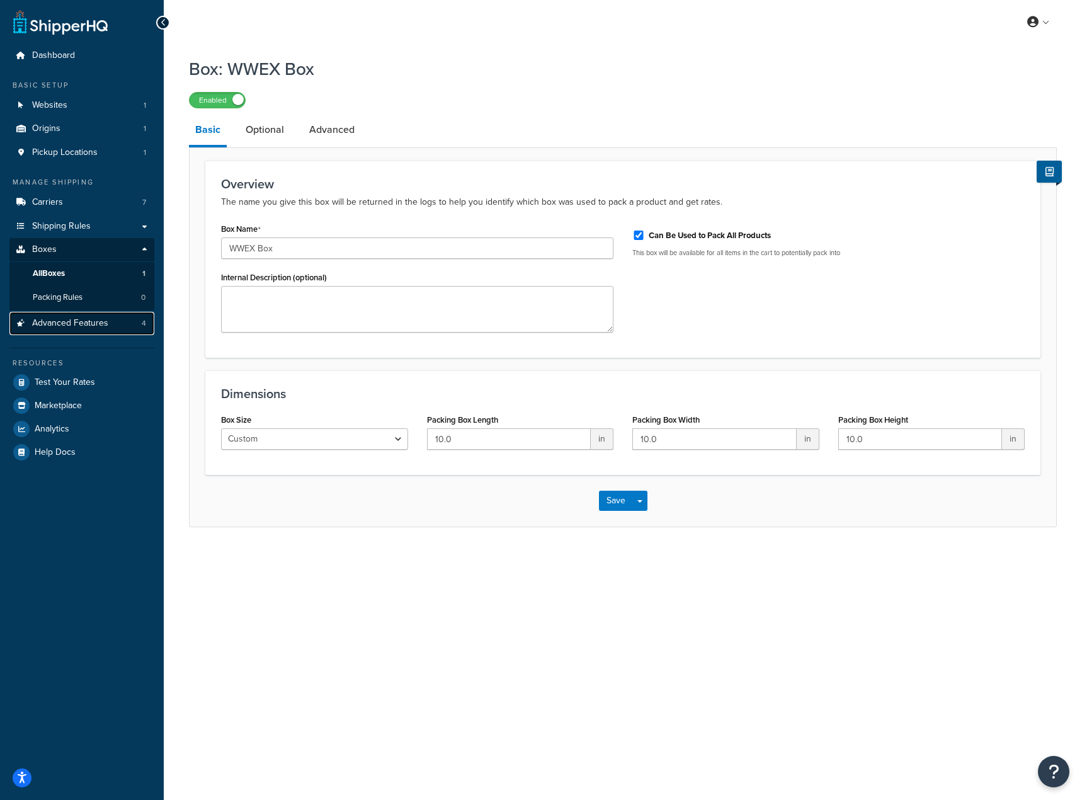
click at [73, 321] on span "Advanced Features" at bounding box center [70, 323] width 76 height 11
